Goal: Information Seeking & Learning: Find specific fact

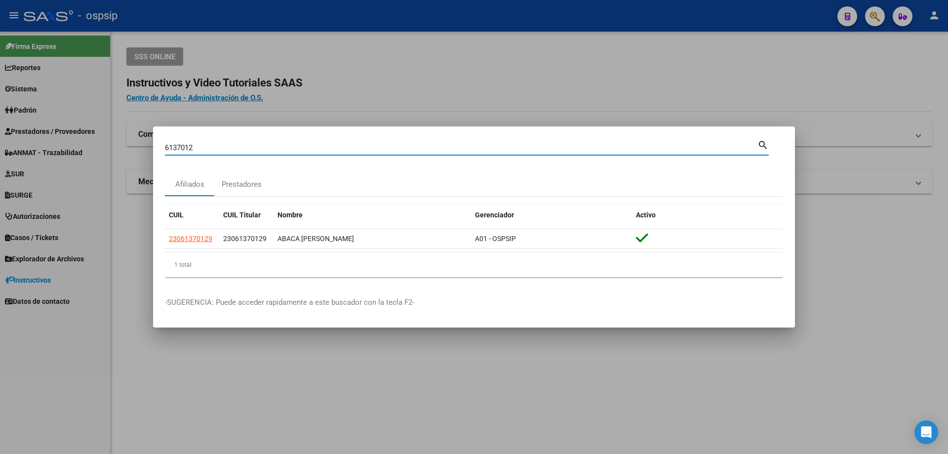
drag, startPoint x: 222, startPoint y: 146, endPoint x: 0, endPoint y: 99, distance: 226.9
click at [0, 99] on div "6137012 Buscar (apellido, dni, cuil, nro traspaso, cuit, obra social) search Af…" at bounding box center [474, 227] width 948 height 454
type input "23178939"
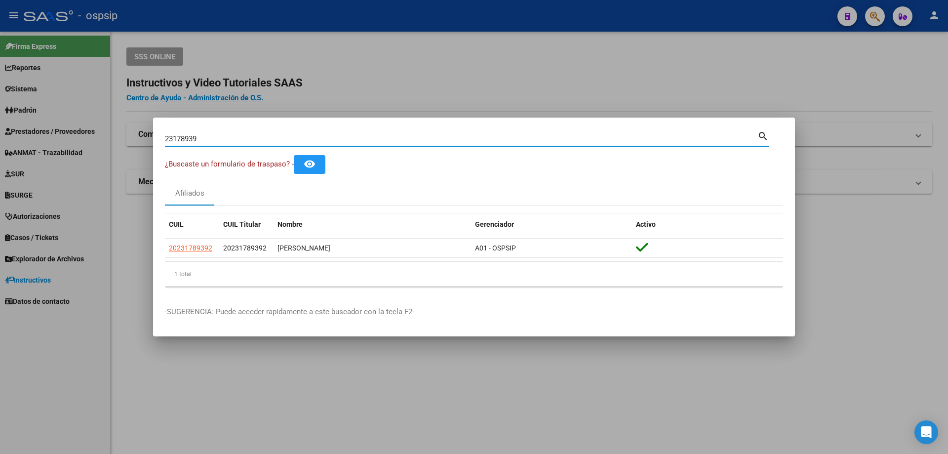
click at [182, 139] on input "23178939" at bounding box center [461, 138] width 592 height 9
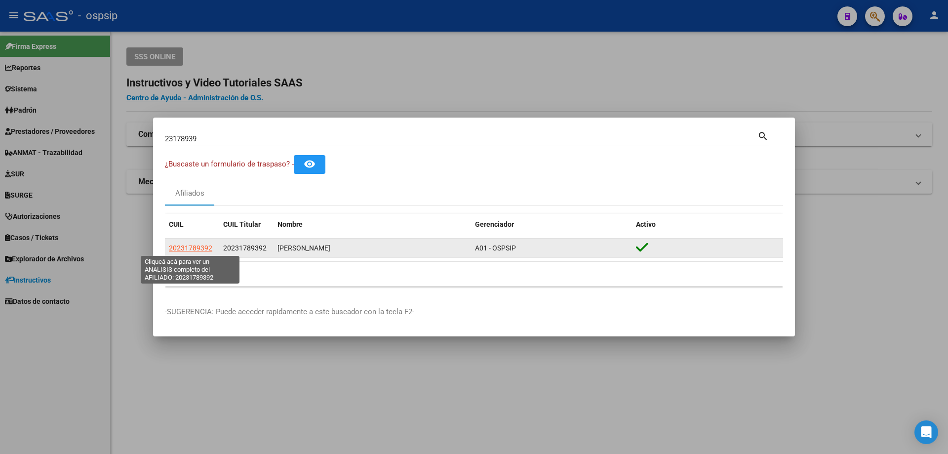
click at [199, 247] on span "20231789392" at bounding box center [190, 248] width 43 height 8
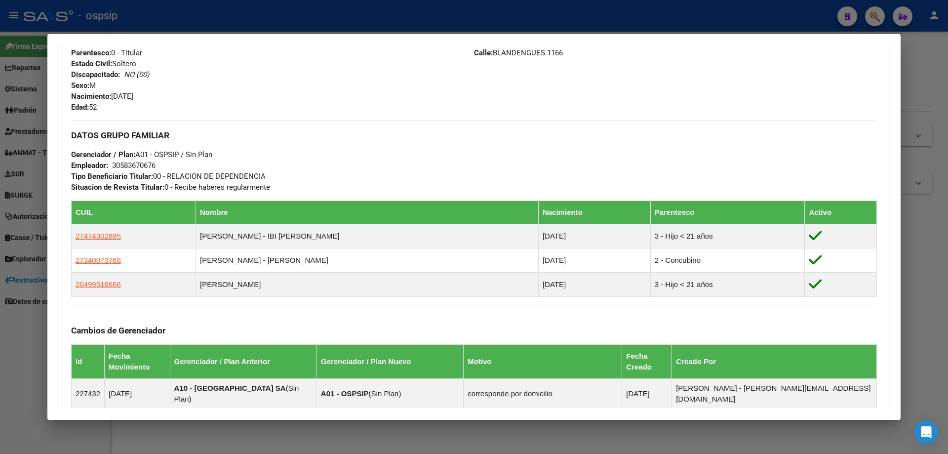
scroll to position [395, 0]
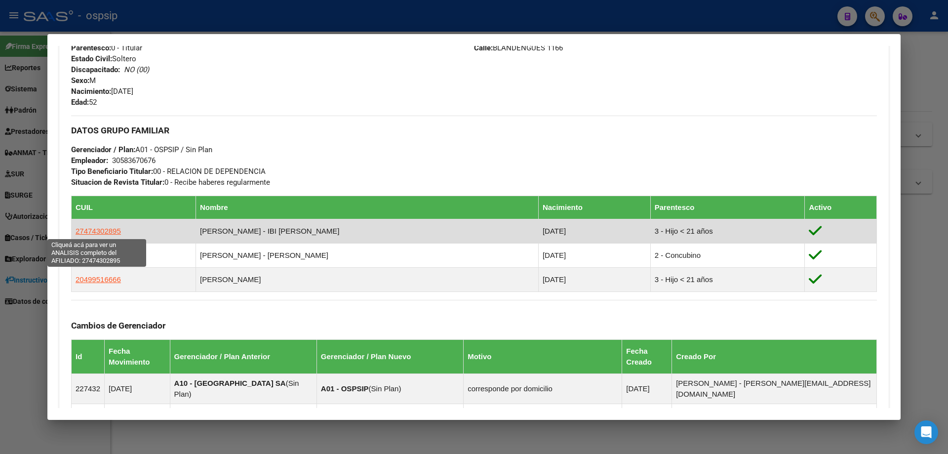
click at [95, 228] on span "27474302895" at bounding box center [98, 231] width 45 height 8
type textarea "27474302895"
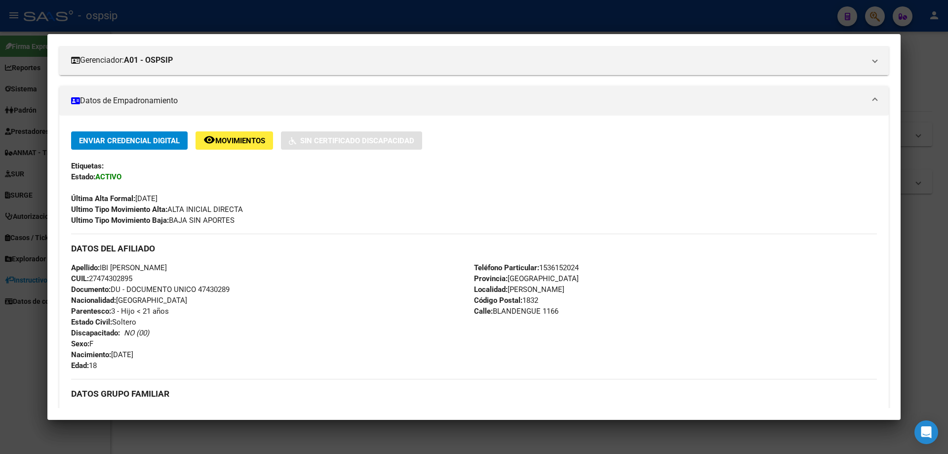
scroll to position [197, 0]
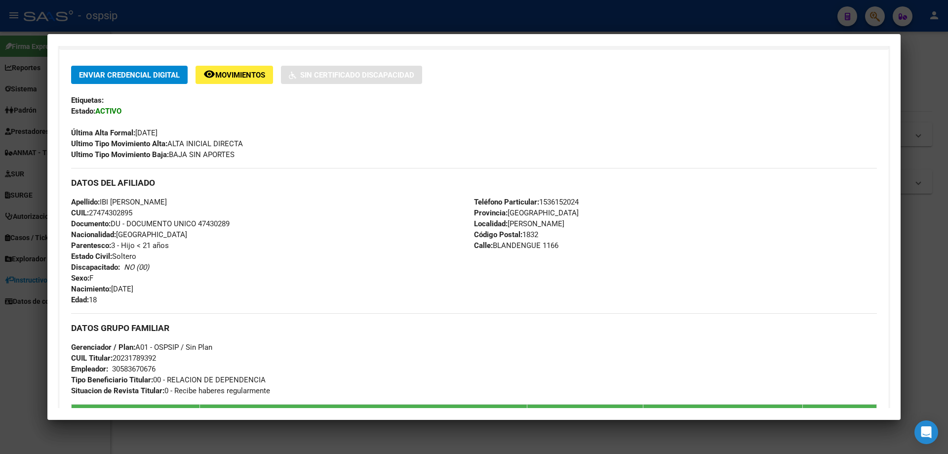
click at [209, 226] on span "Documento: DU - DOCUMENTO UNICO 47430289" at bounding box center [150, 223] width 158 height 9
copy span "47430289"
